Goal: Information Seeking & Learning: Learn about a topic

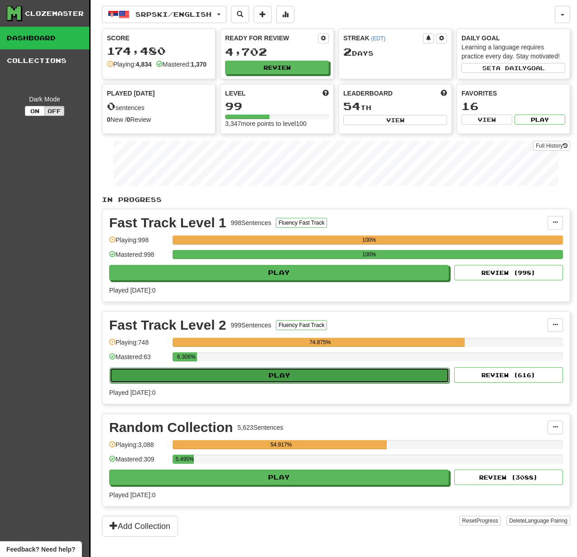
click at [383, 383] on button "Play" at bounding box center [279, 375] width 339 height 15
select select "**"
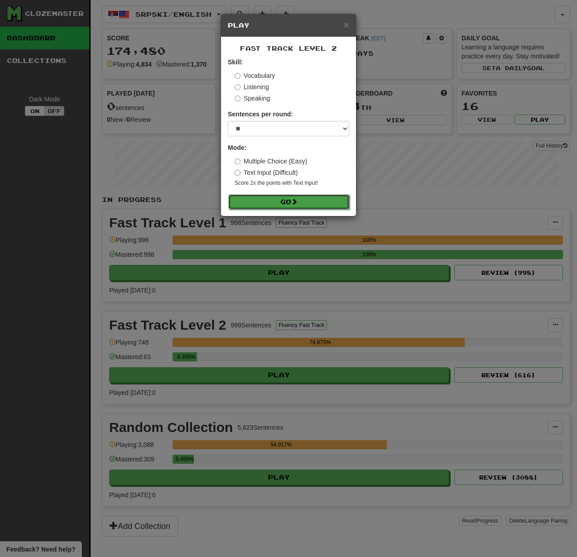
click at [329, 204] on button "Go" at bounding box center [288, 201] width 121 height 15
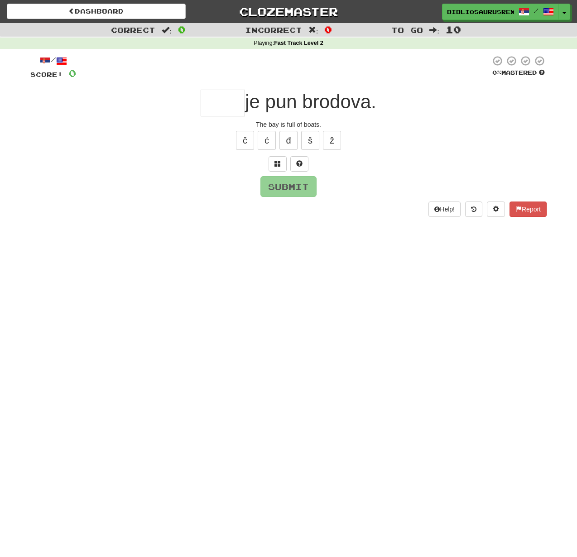
type input "*"
click at [273, 167] on button at bounding box center [277, 163] width 18 height 15
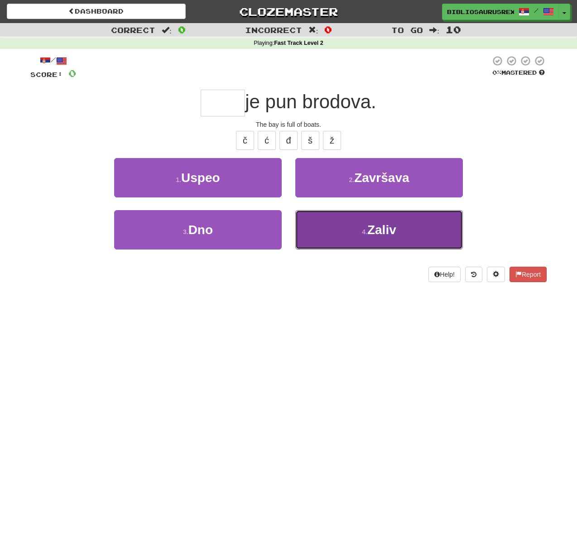
click at [347, 221] on button "4 . Zaliv" at bounding box center [378, 229] width 167 height 39
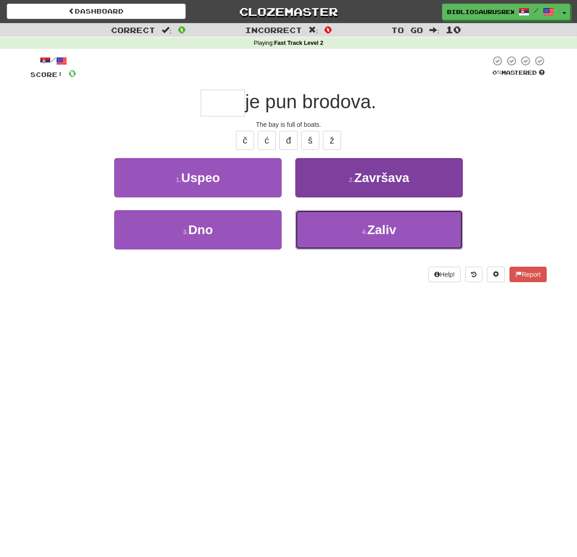
type input "*****"
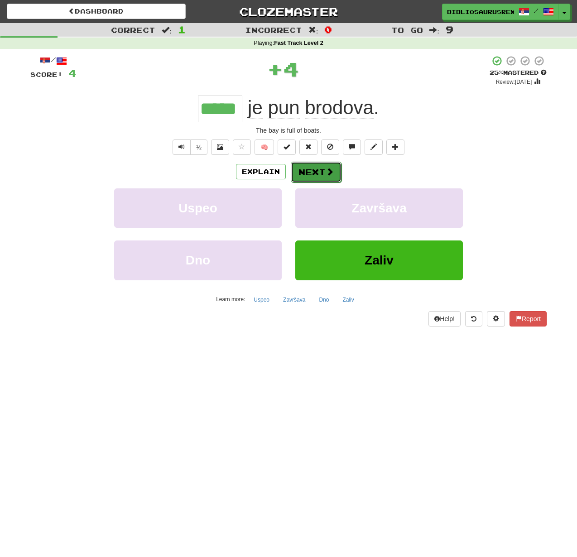
click at [324, 176] on button "Next" at bounding box center [316, 172] width 51 height 21
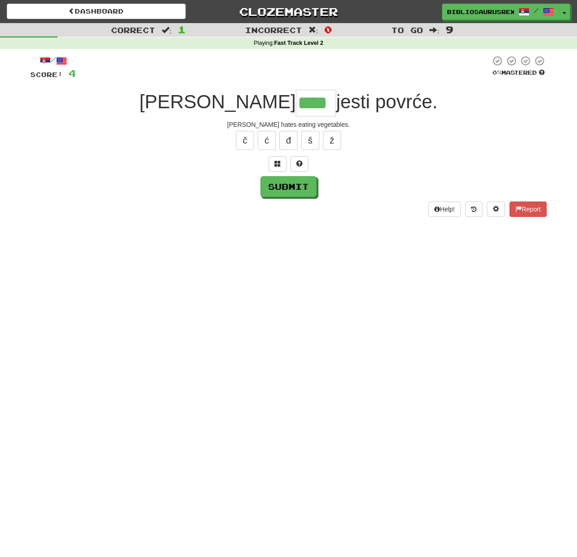
type input "****"
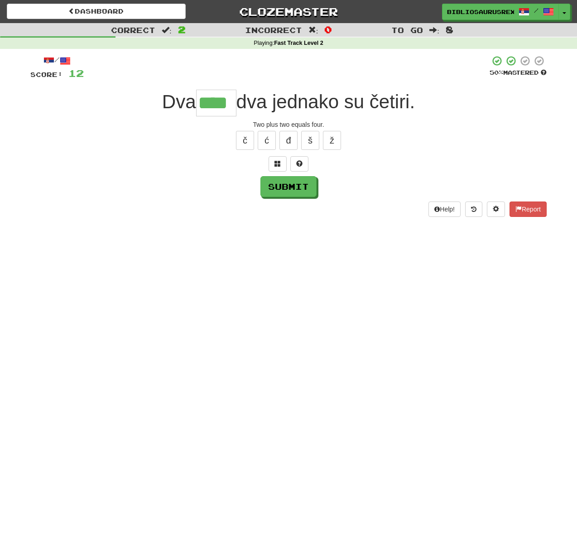
type input "****"
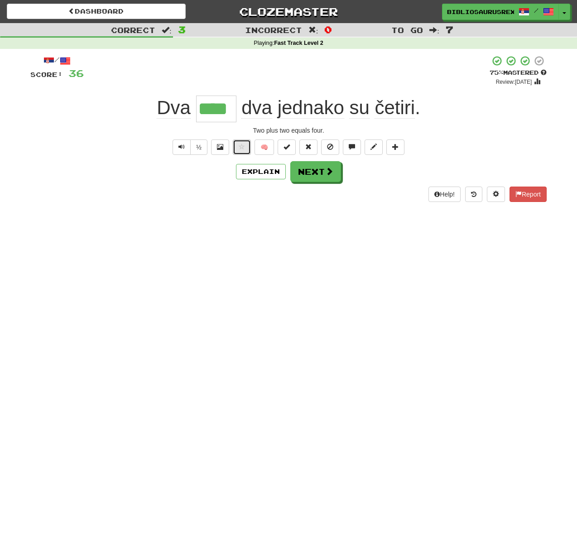
click at [244, 148] on span at bounding box center [242, 146] width 6 height 6
click at [306, 172] on button "Next" at bounding box center [316, 172] width 51 height 21
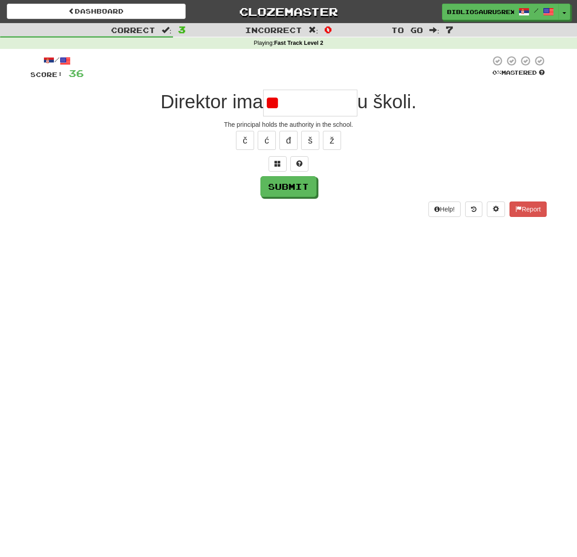
type input "*"
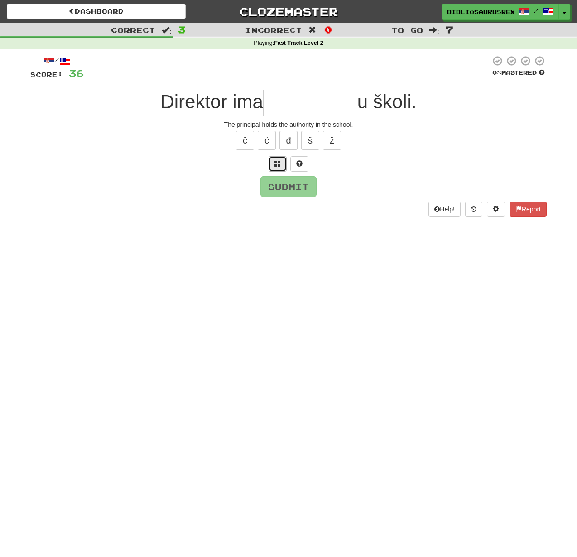
click at [279, 161] on span at bounding box center [277, 163] width 6 height 6
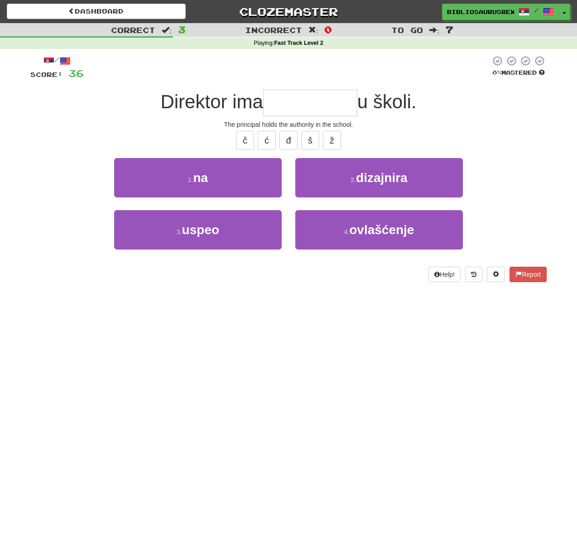
click at [366, 209] on div "2 . dizajnira" at bounding box center [378, 184] width 181 height 52
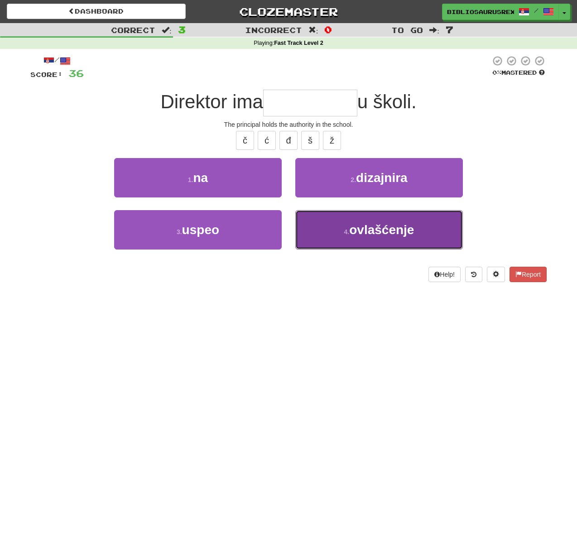
click at [374, 225] on span "ovlašćenje" at bounding box center [381, 230] width 65 height 14
type input "**********"
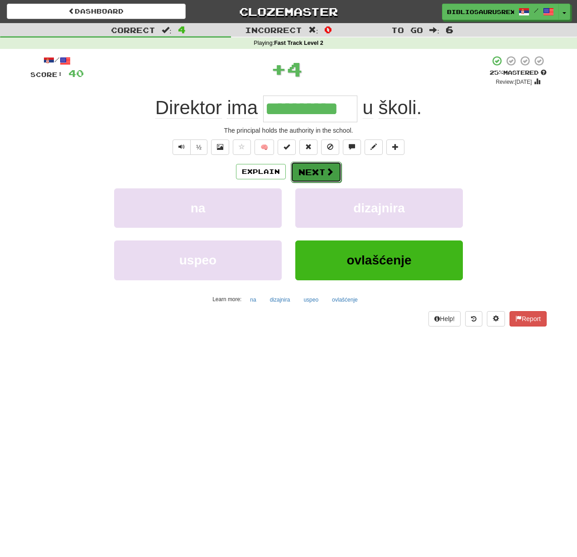
click at [321, 176] on button "Next" at bounding box center [316, 172] width 51 height 21
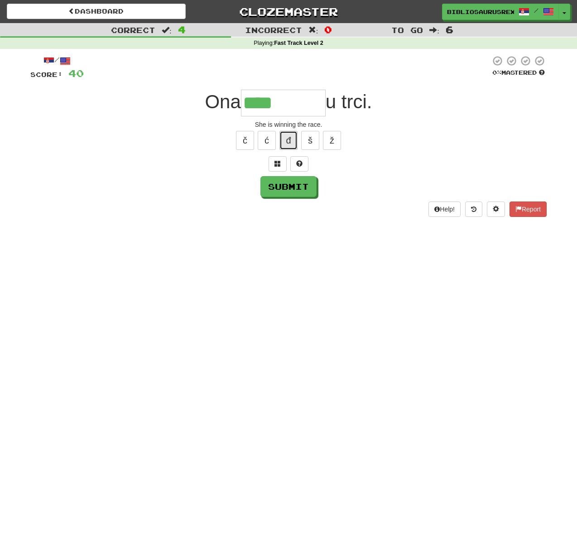
click at [287, 144] on button "đ" at bounding box center [288, 140] width 18 height 19
type input "********"
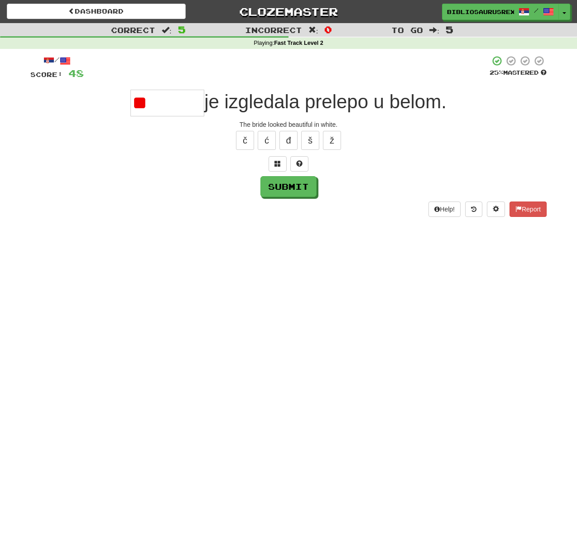
type input "*"
click at [280, 149] on div "č ć đ š ž" at bounding box center [288, 140] width 516 height 23
click at [281, 149] on div "č ć đ š ž" at bounding box center [288, 140] width 516 height 23
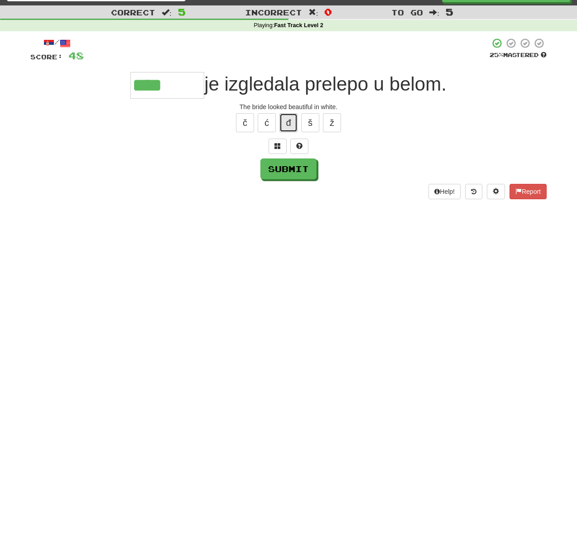
click at [285, 129] on button "đ" at bounding box center [288, 122] width 18 height 19
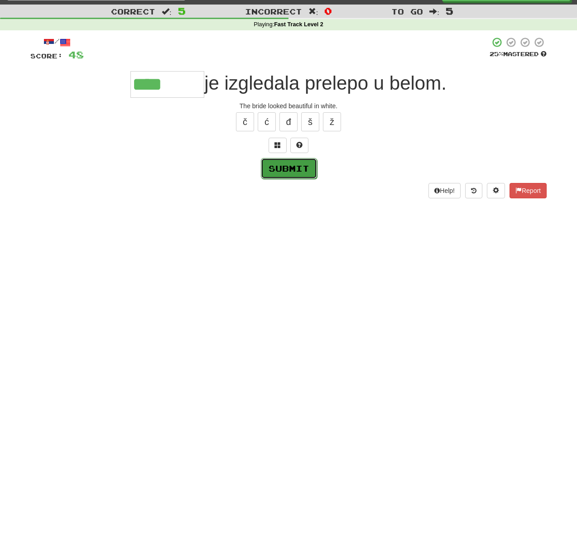
click at [300, 172] on button "Submit" at bounding box center [289, 168] width 56 height 21
type input "*******"
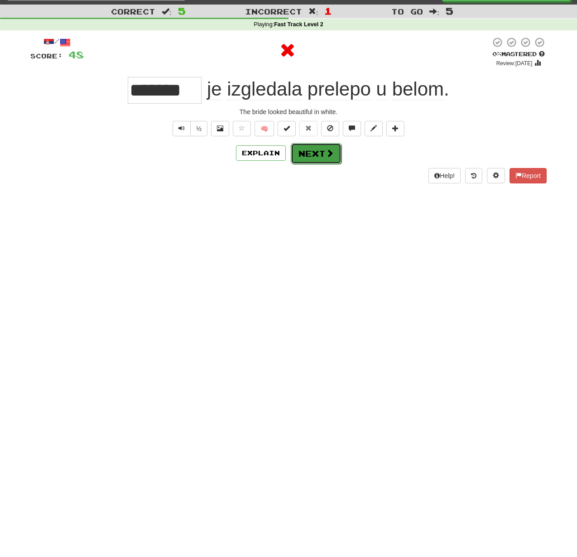
click at [303, 158] on button "Next" at bounding box center [316, 153] width 51 height 21
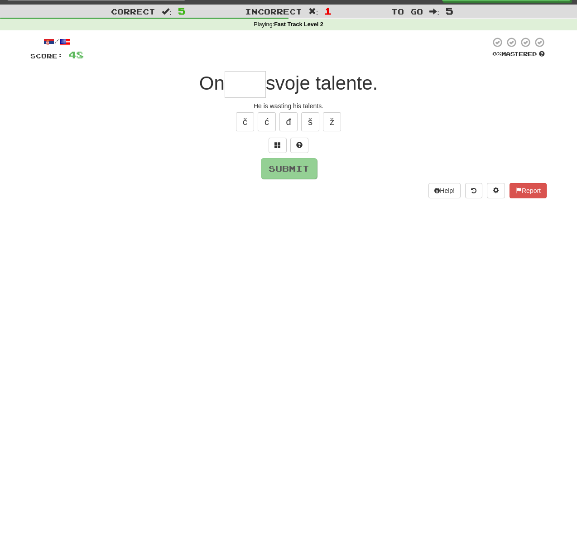
type input "*"
click at [273, 142] on button at bounding box center [277, 145] width 18 height 15
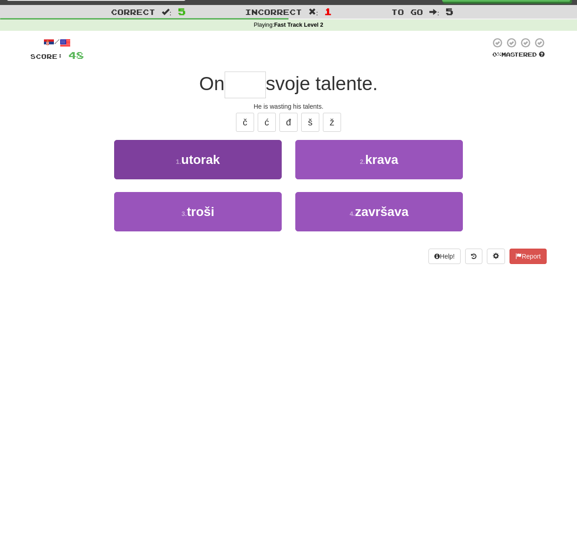
scroll to position [17, 0]
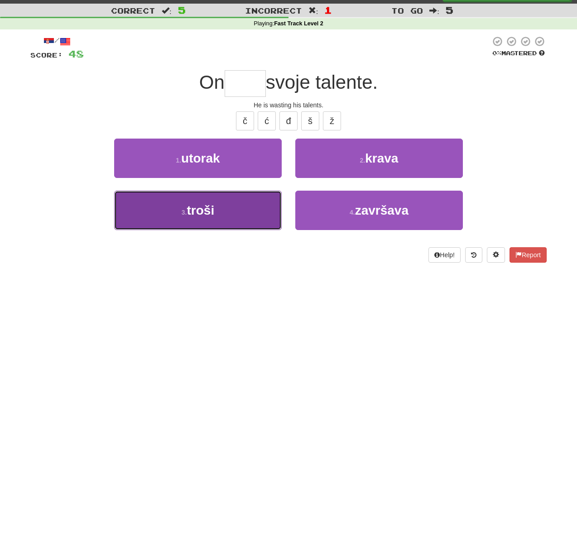
click at [237, 201] on button "3 . troši" at bounding box center [197, 210] width 167 height 39
type input "*****"
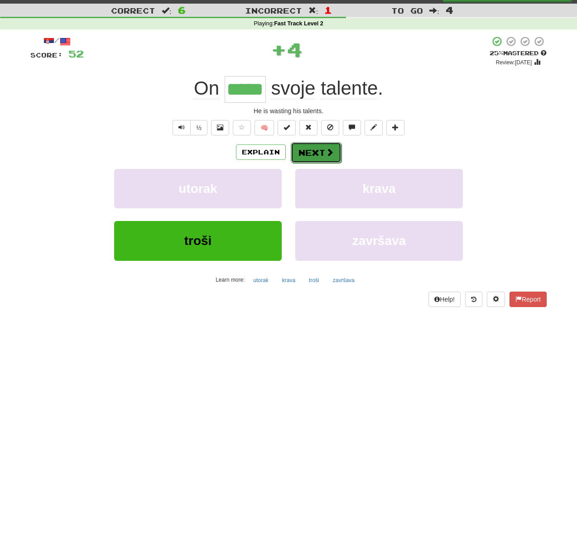
click at [320, 159] on button "Next" at bounding box center [316, 152] width 51 height 21
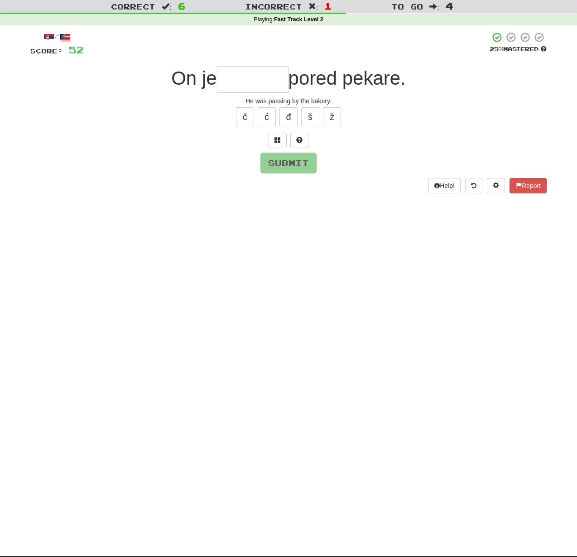
scroll to position [24, 0]
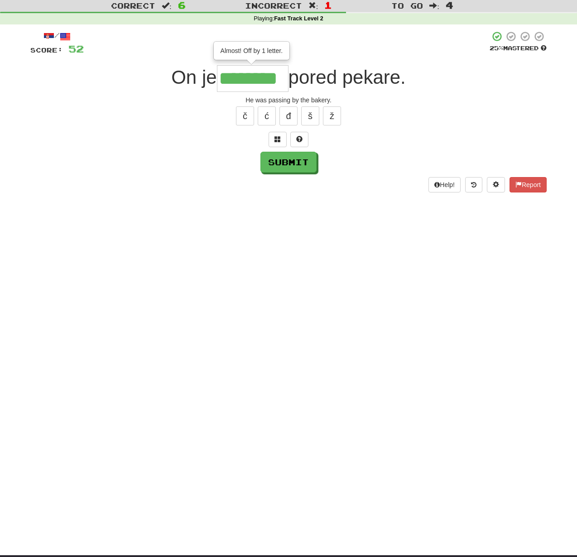
type input "********"
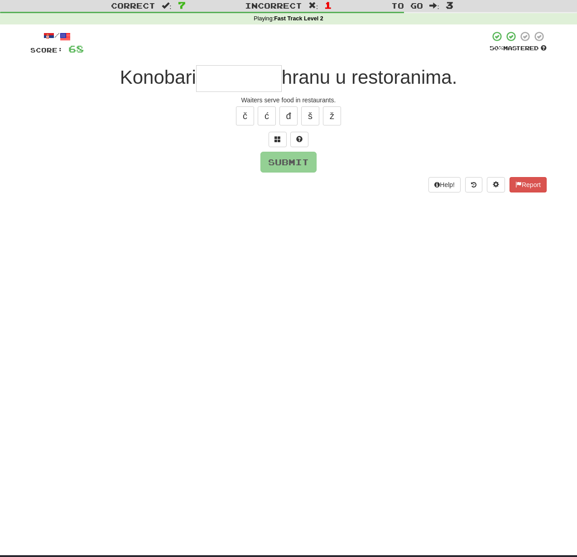
type input "*"
click at [280, 140] on span at bounding box center [277, 139] width 6 height 6
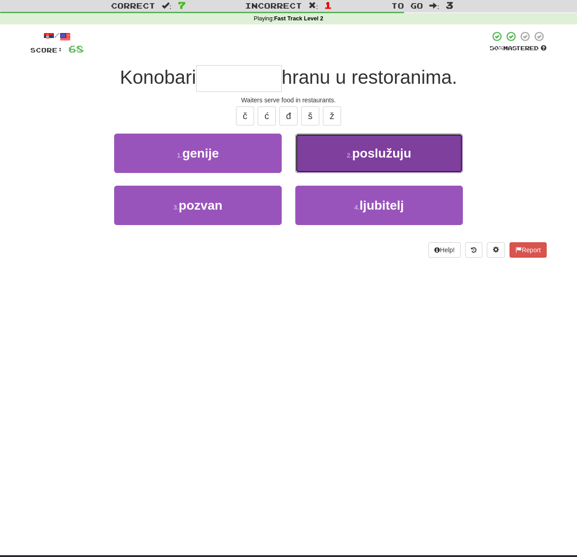
click at [334, 148] on button "2 . poslužuju" at bounding box center [378, 153] width 167 height 39
type input "*********"
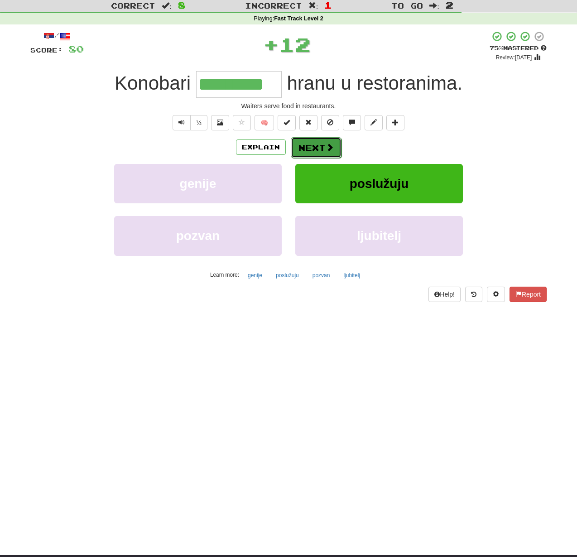
click at [317, 152] on button "Next" at bounding box center [316, 147] width 51 height 21
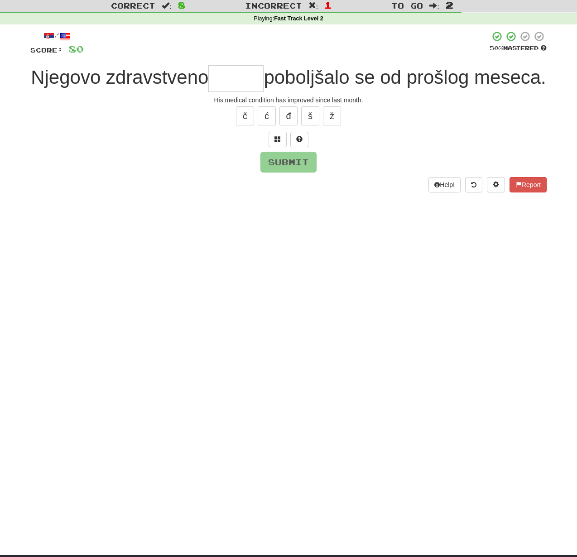
type input "*"
type input "******"
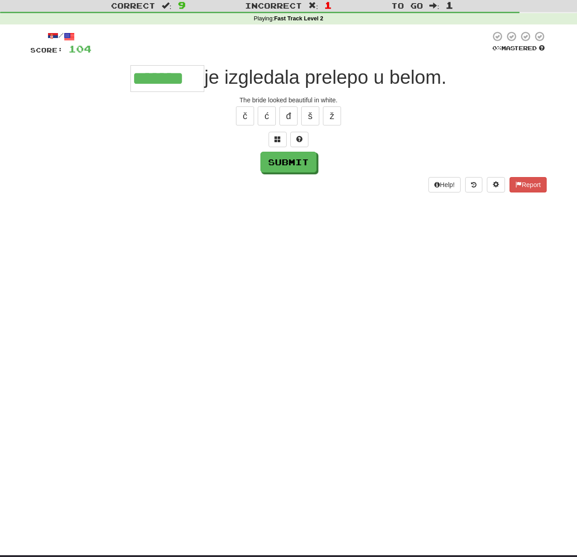
type input "*******"
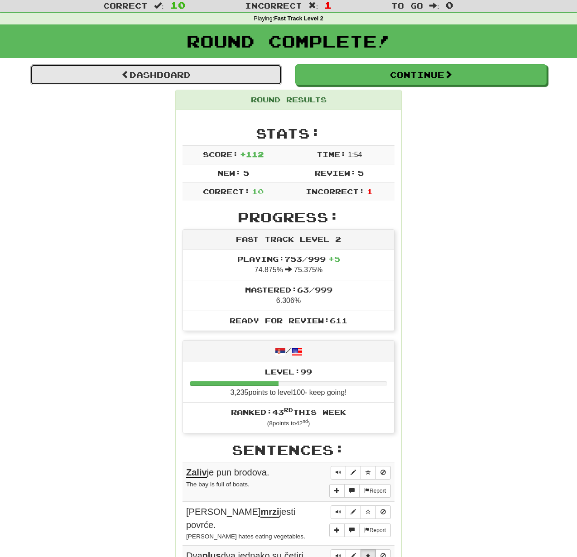
click at [247, 85] on link "Dashboard" at bounding box center [155, 74] width 251 height 21
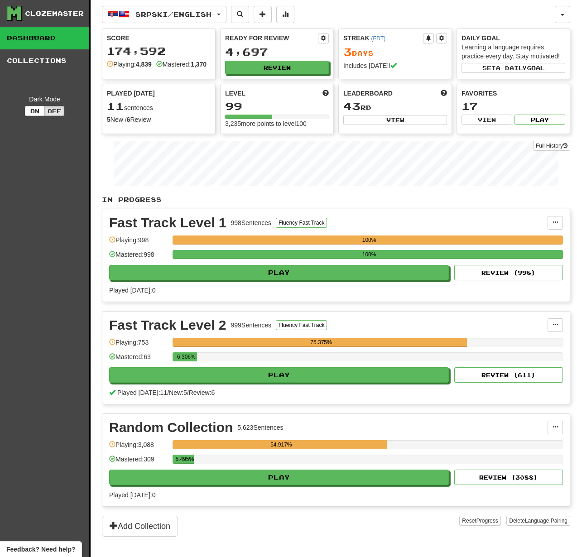
click at [40, 39] on link "Dashboard" at bounding box center [44, 38] width 89 height 23
click at [158, 16] on span "Srpski / English" at bounding box center [173, 14] width 76 height 8
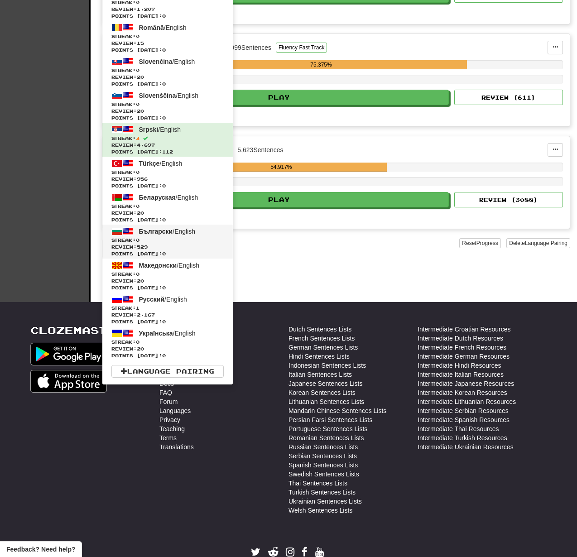
scroll to position [321, 0]
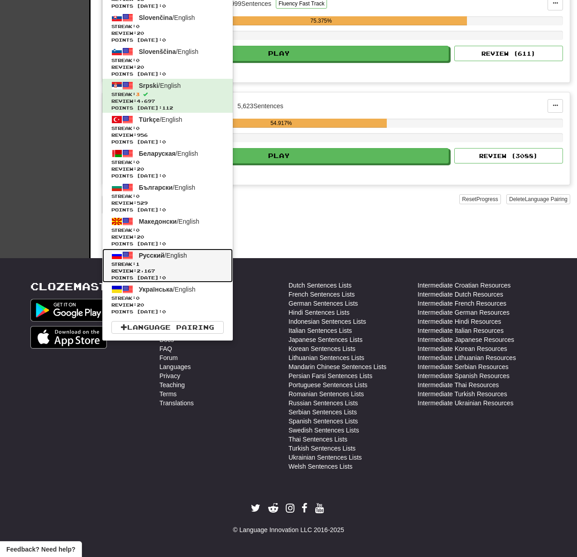
click at [173, 259] on link "Русский / English Streak: 1 Review: 2,167 Points today: 0" at bounding box center [167, 265] width 130 height 34
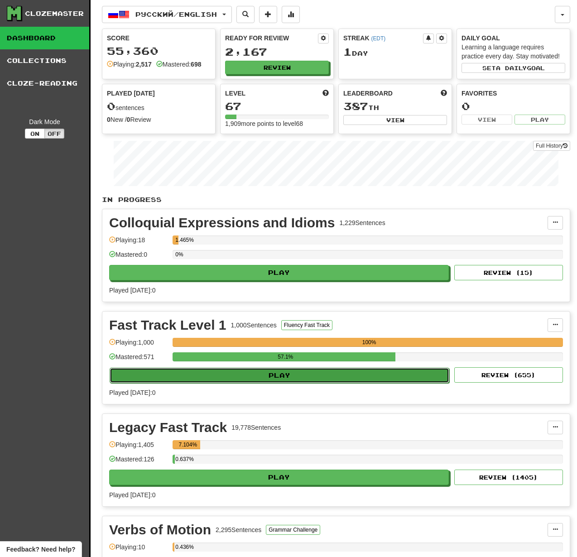
click at [319, 376] on button "Play" at bounding box center [279, 375] width 339 height 15
select select "**"
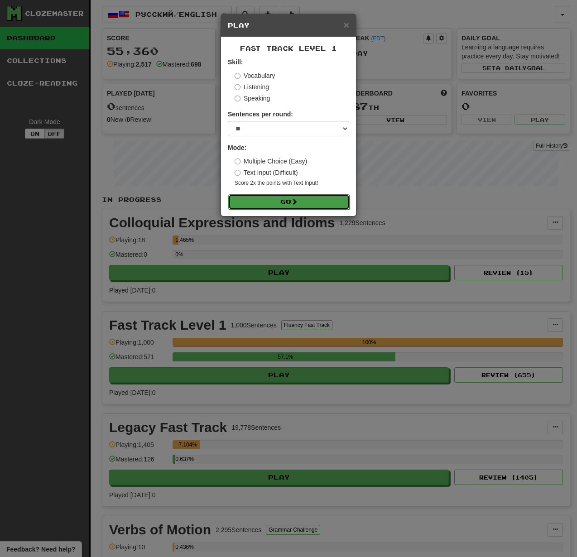
click at [301, 194] on button "Go" at bounding box center [288, 201] width 121 height 15
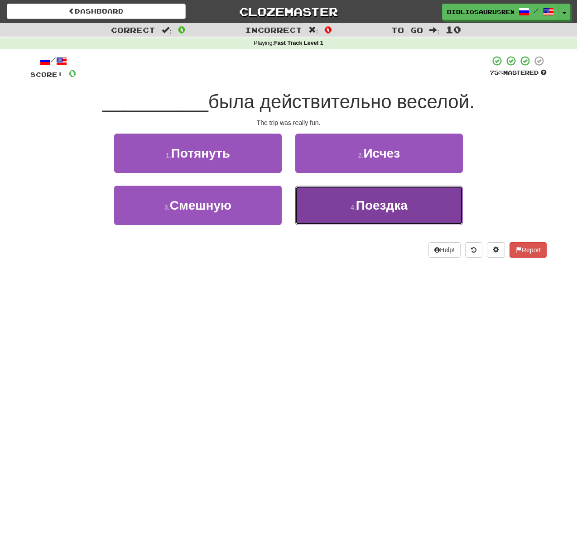
click at [358, 201] on span "Поездка" at bounding box center [382, 205] width 52 height 14
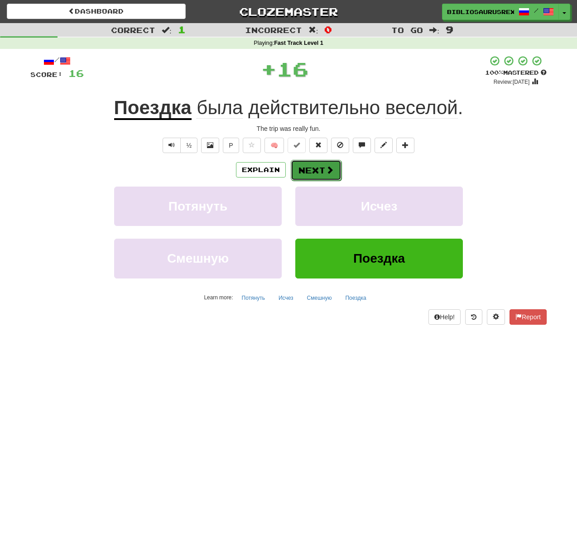
click at [329, 174] on span at bounding box center [329, 170] width 8 height 8
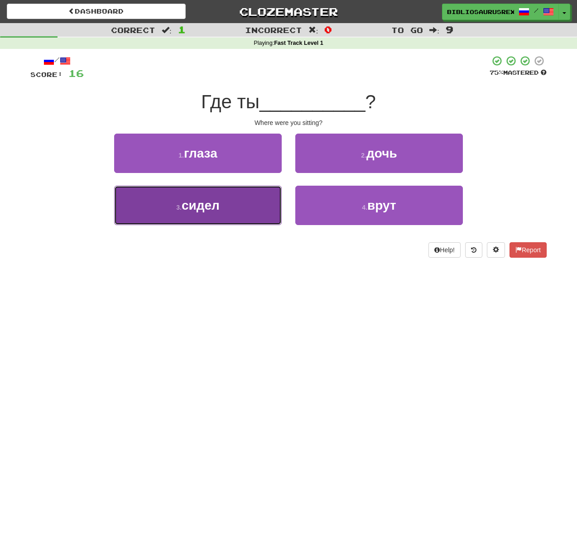
click at [272, 202] on button "3 . сидел" at bounding box center [197, 205] width 167 height 39
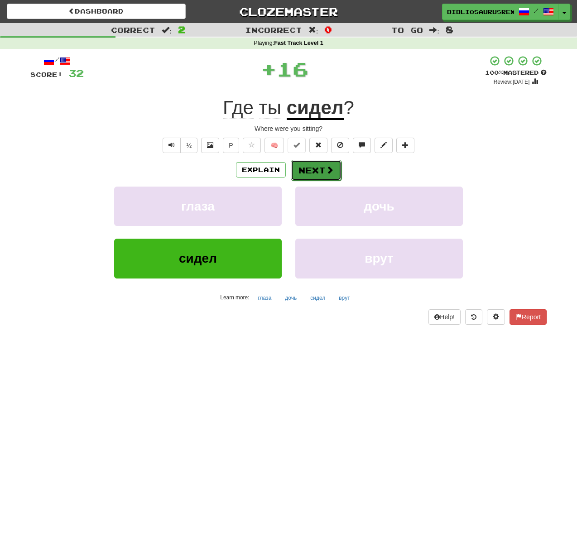
click at [306, 172] on button "Next" at bounding box center [316, 170] width 51 height 21
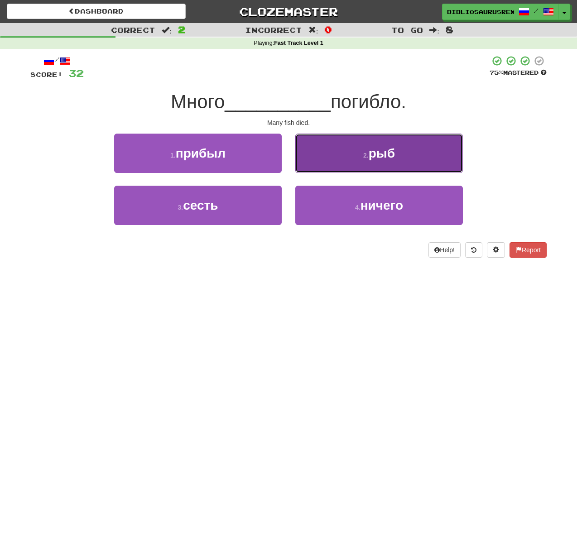
click at [348, 158] on button "2 . рыб" at bounding box center [378, 153] width 167 height 39
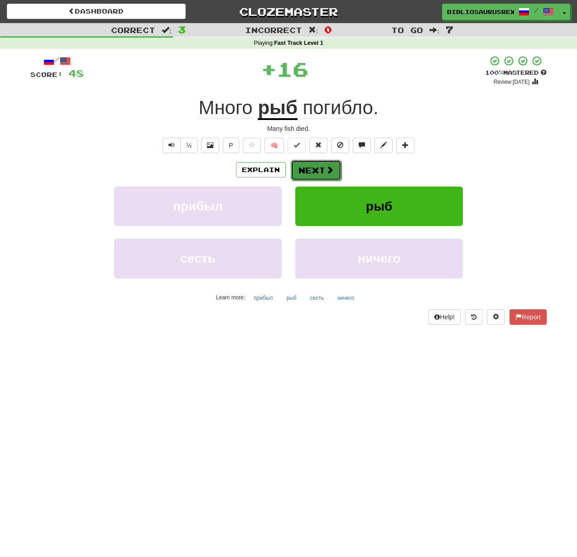
click at [333, 169] on button "Next" at bounding box center [316, 170] width 51 height 21
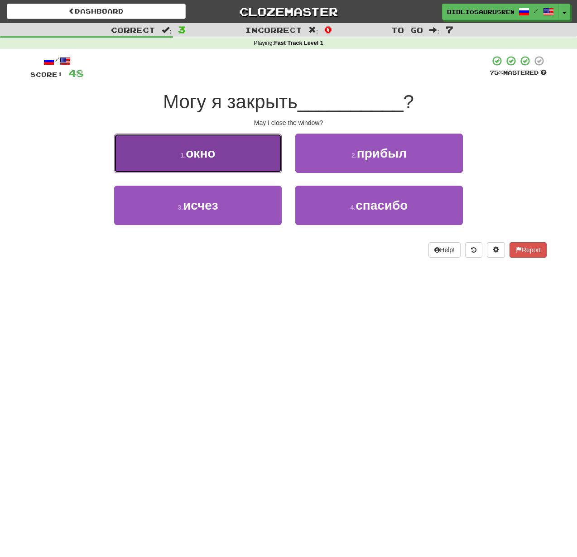
click at [233, 162] on button "1 . окно" at bounding box center [197, 153] width 167 height 39
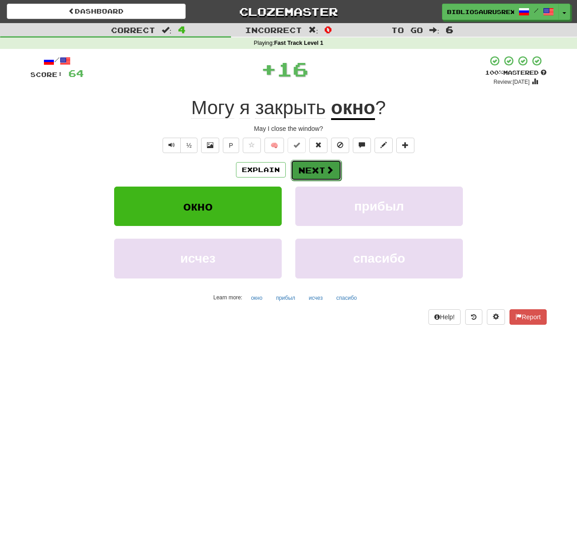
click at [330, 167] on span at bounding box center [329, 170] width 8 height 8
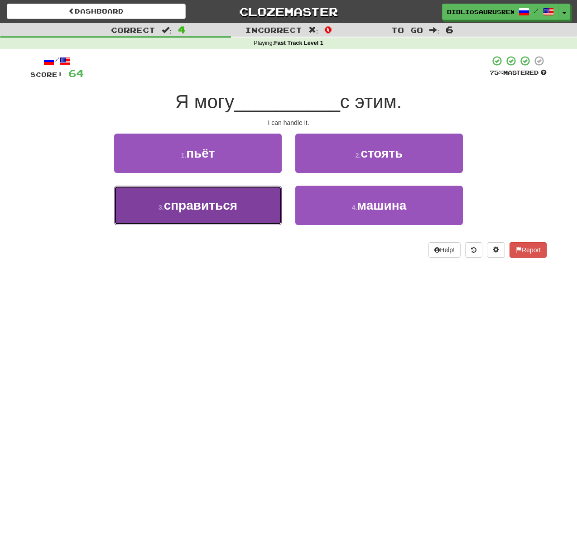
click at [243, 201] on button "3 . справиться" at bounding box center [197, 205] width 167 height 39
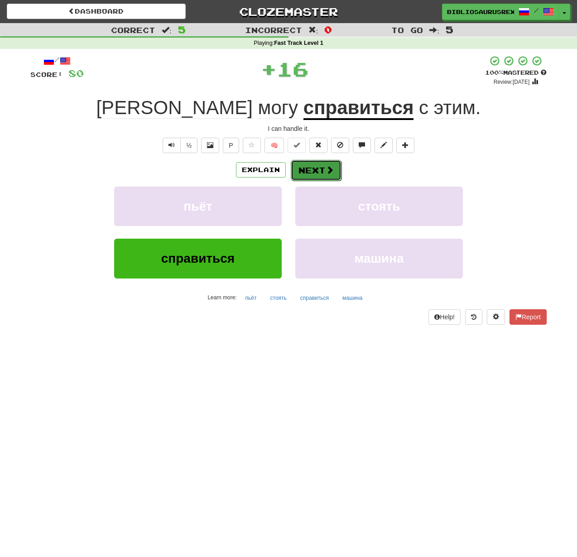
click at [313, 166] on button "Next" at bounding box center [316, 170] width 51 height 21
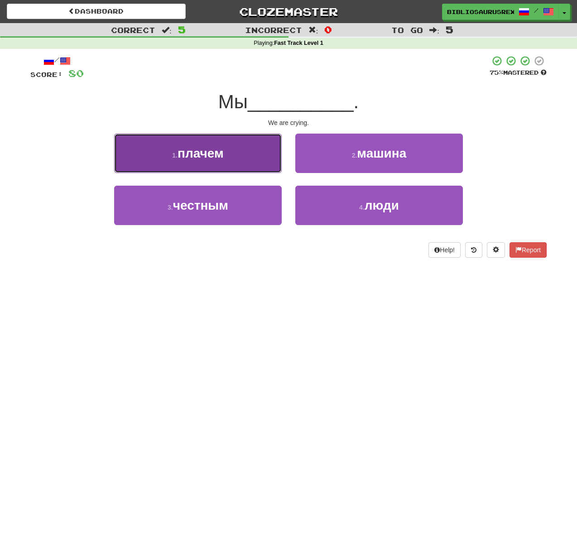
click at [233, 168] on button "1 . плачем" at bounding box center [197, 153] width 167 height 39
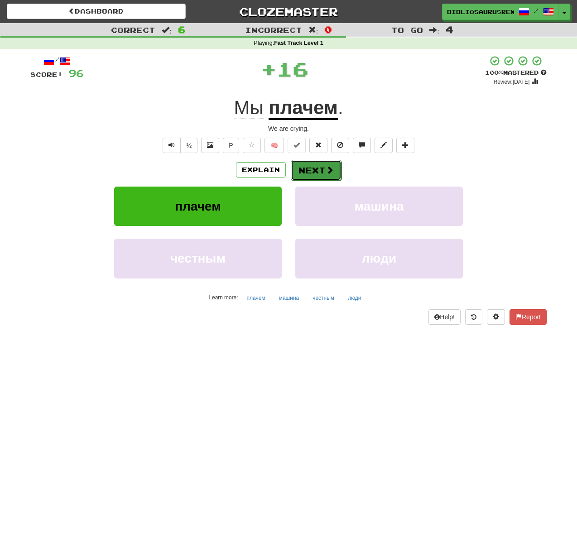
click at [316, 175] on button "Next" at bounding box center [316, 170] width 51 height 21
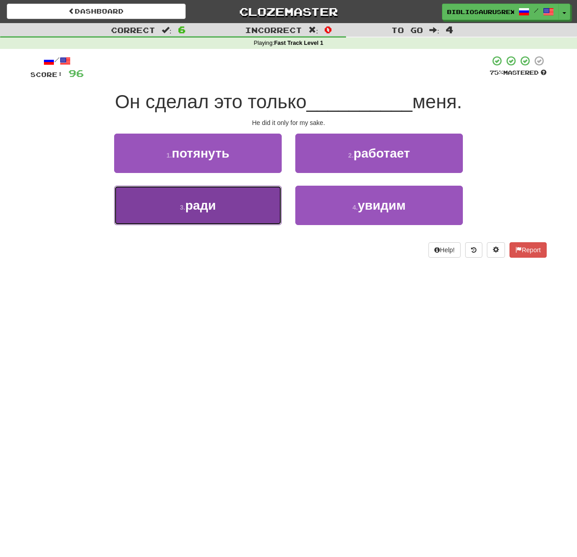
click at [242, 205] on button "3 . ради" at bounding box center [197, 205] width 167 height 39
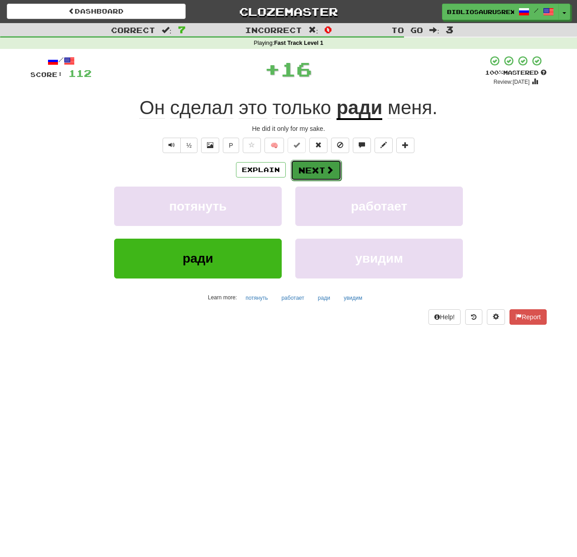
click at [310, 167] on button "Next" at bounding box center [316, 170] width 51 height 21
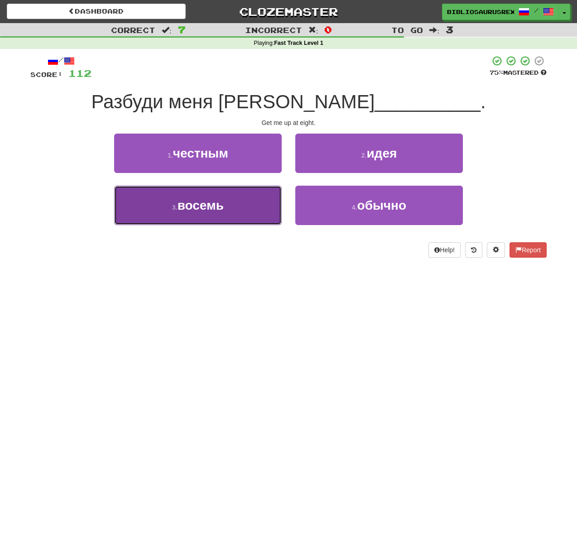
click at [279, 195] on button "3 . восемь" at bounding box center [197, 205] width 167 height 39
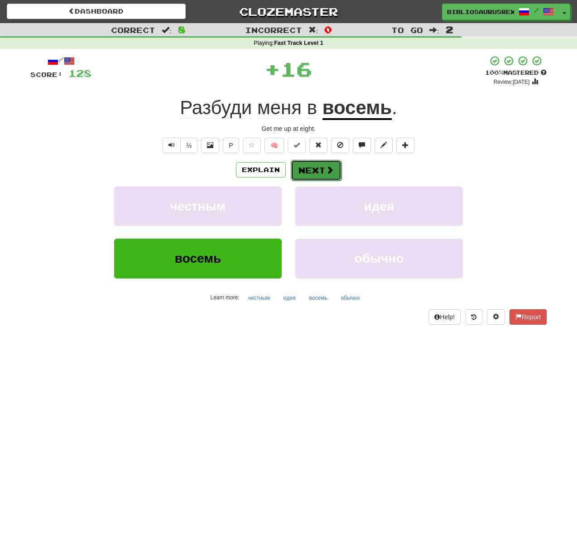
click at [310, 172] on button "Next" at bounding box center [316, 170] width 51 height 21
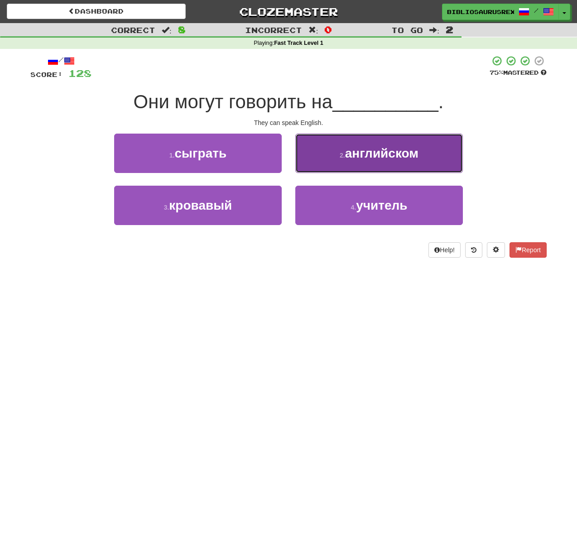
click at [335, 160] on button "2 . английском" at bounding box center [378, 153] width 167 height 39
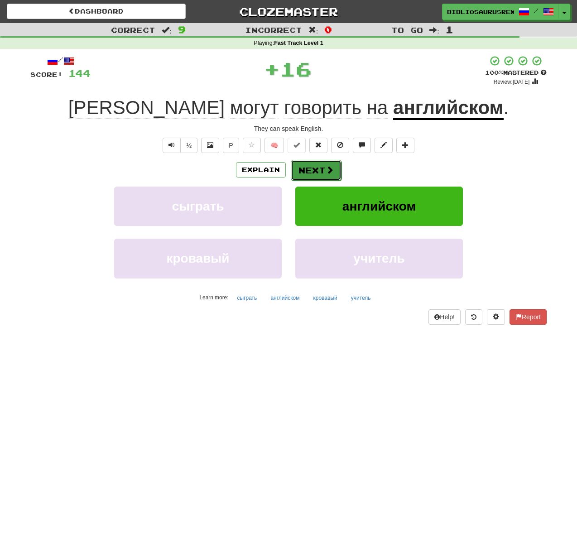
click at [326, 166] on span at bounding box center [329, 170] width 8 height 8
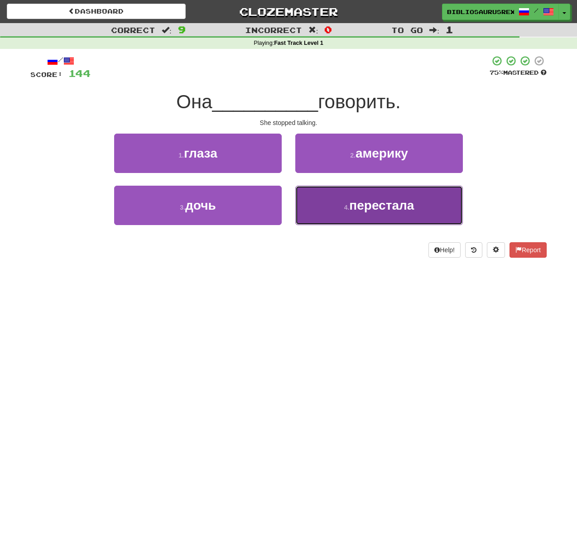
click at [338, 186] on button "4 . перестала" at bounding box center [378, 205] width 167 height 39
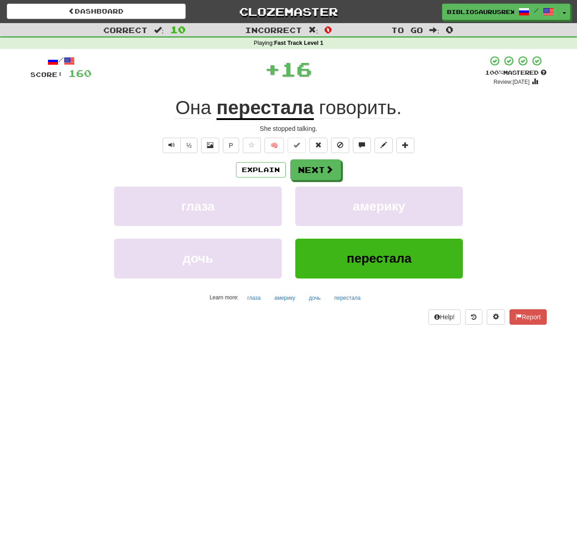
click at [331, 157] on div "/ Score: 160 + 16 100 % Mastered Review: 2026-03-19 Она перестала говорить . Sh…" at bounding box center [288, 189] width 516 height 269
click at [330, 169] on span at bounding box center [329, 170] width 8 height 8
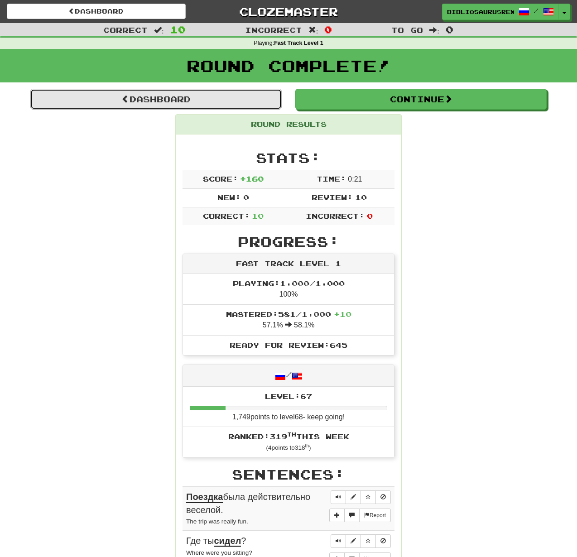
click at [187, 97] on link "Dashboard" at bounding box center [155, 99] width 251 height 21
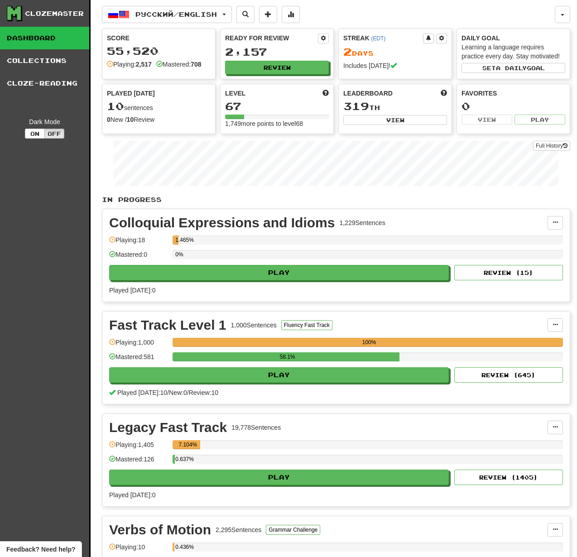
scroll to position [10, 0]
